Goal: Transaction & Acquisition: Purchase product/service

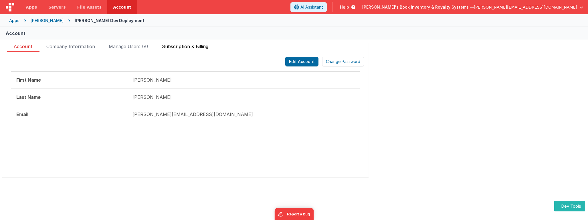
click at [172, 48] on span "Subscription & Billing" at bounding box center [185, 47] width 46 height 9
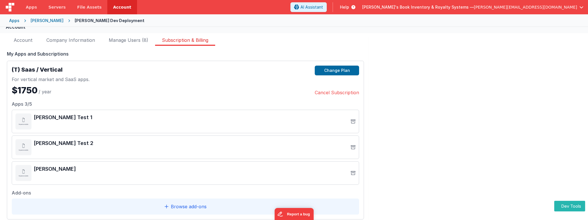
scroll to position [13, 0]
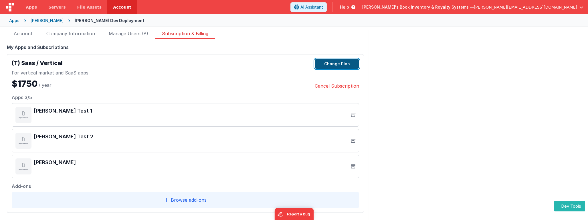
click at [344, 65] on button "Change Plan" at bounding box center [337, 64] width 44 height 10
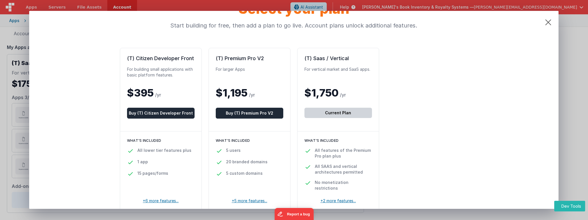
scroll to position [29, 0]
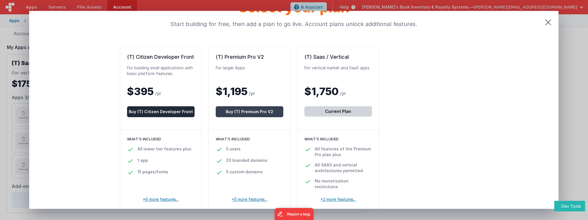
click at [238, 109] on button "Buy (T) Premium Pro V2" at bounding box center [249, 111] width 67 height 11
